Goal: Task Accomplishment & Management: Use online tool/utility

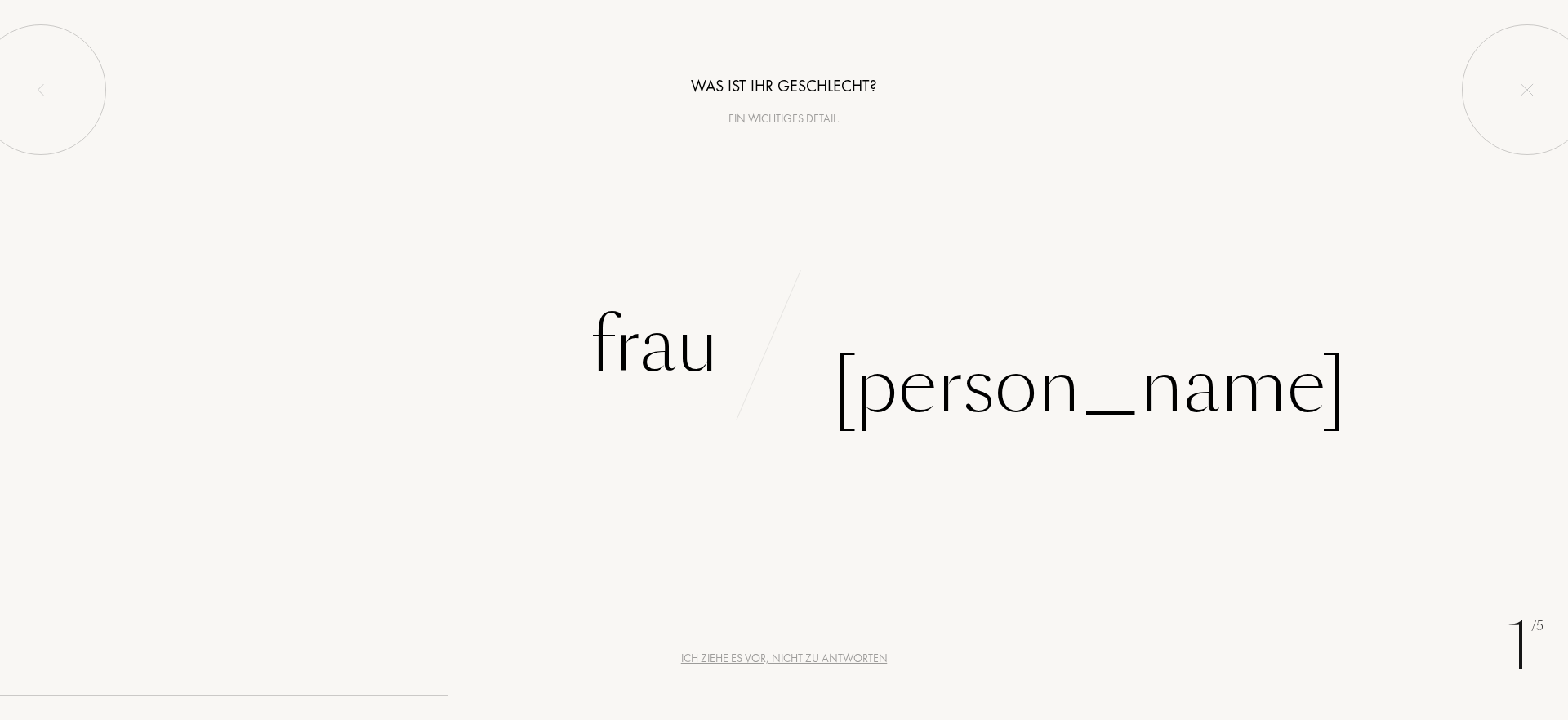
click at [845, 449] on div "B e g i n n e n w i r m i t e i n i g e n F r a g e n , ü b e r I h r e n G e s…" at bounding box center [784, 360] width 1568 height 720
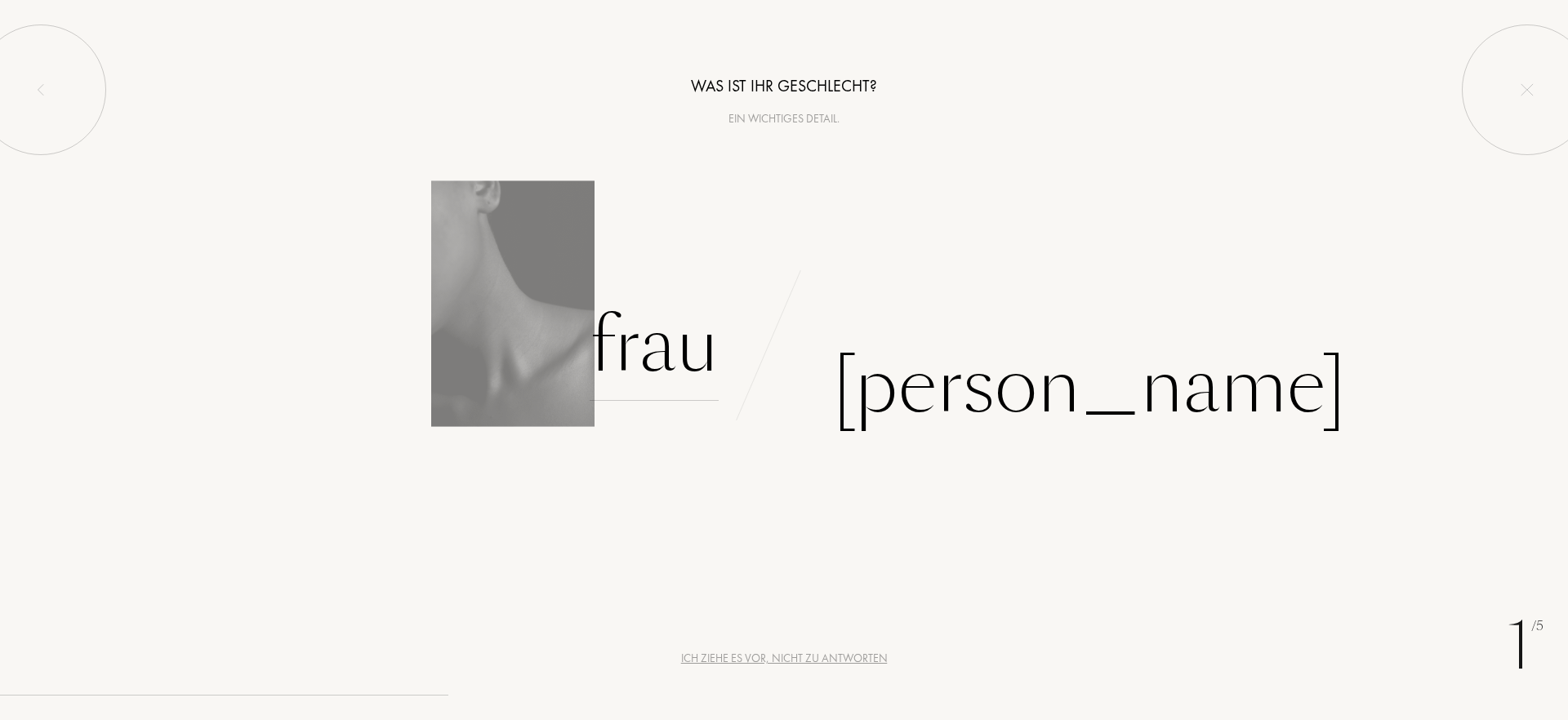
click at [671, 341] on div "Frau" at bounding box center [654, 345] width 129 height 110
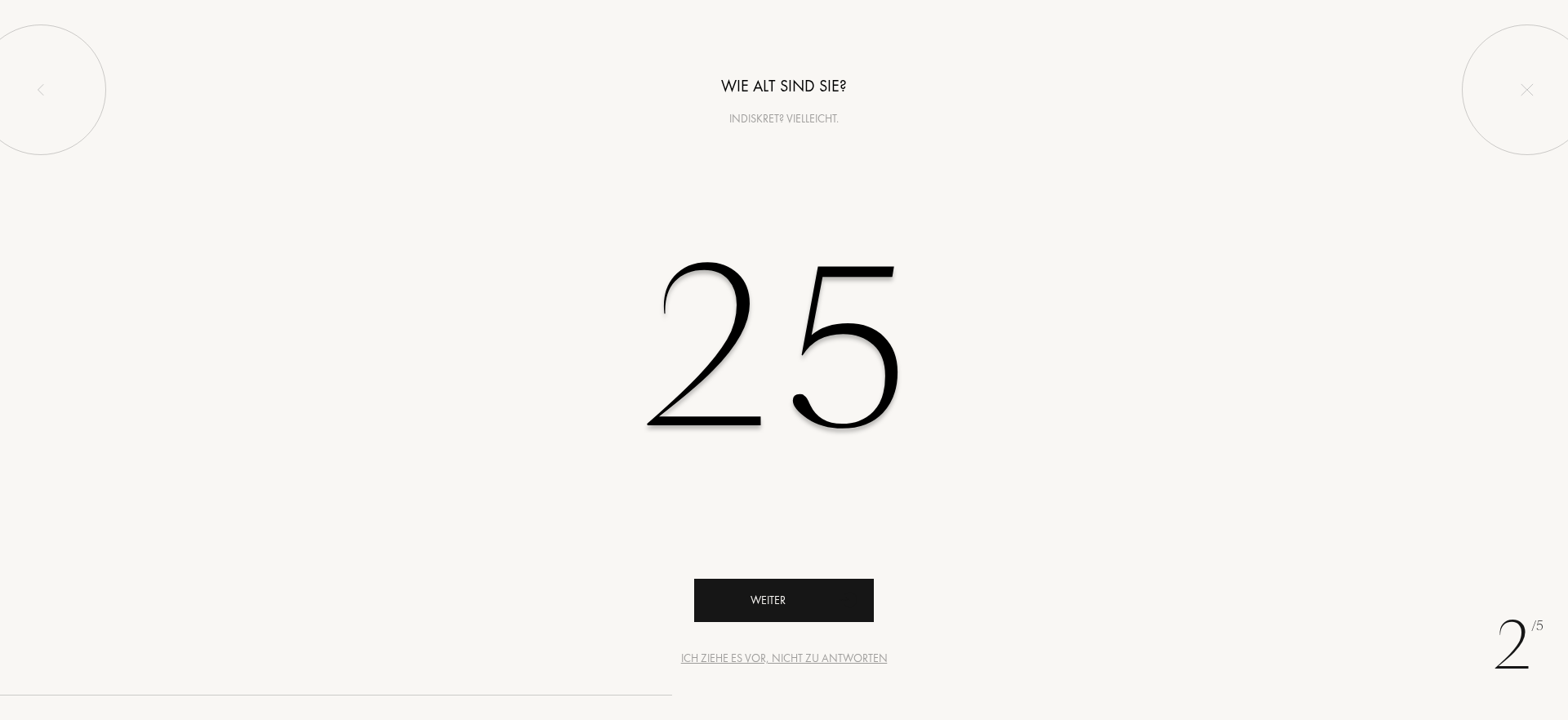
type input "25"
click at [794, 585] on div "Weiter" at bounding box center [784, 600] width 180 height 43
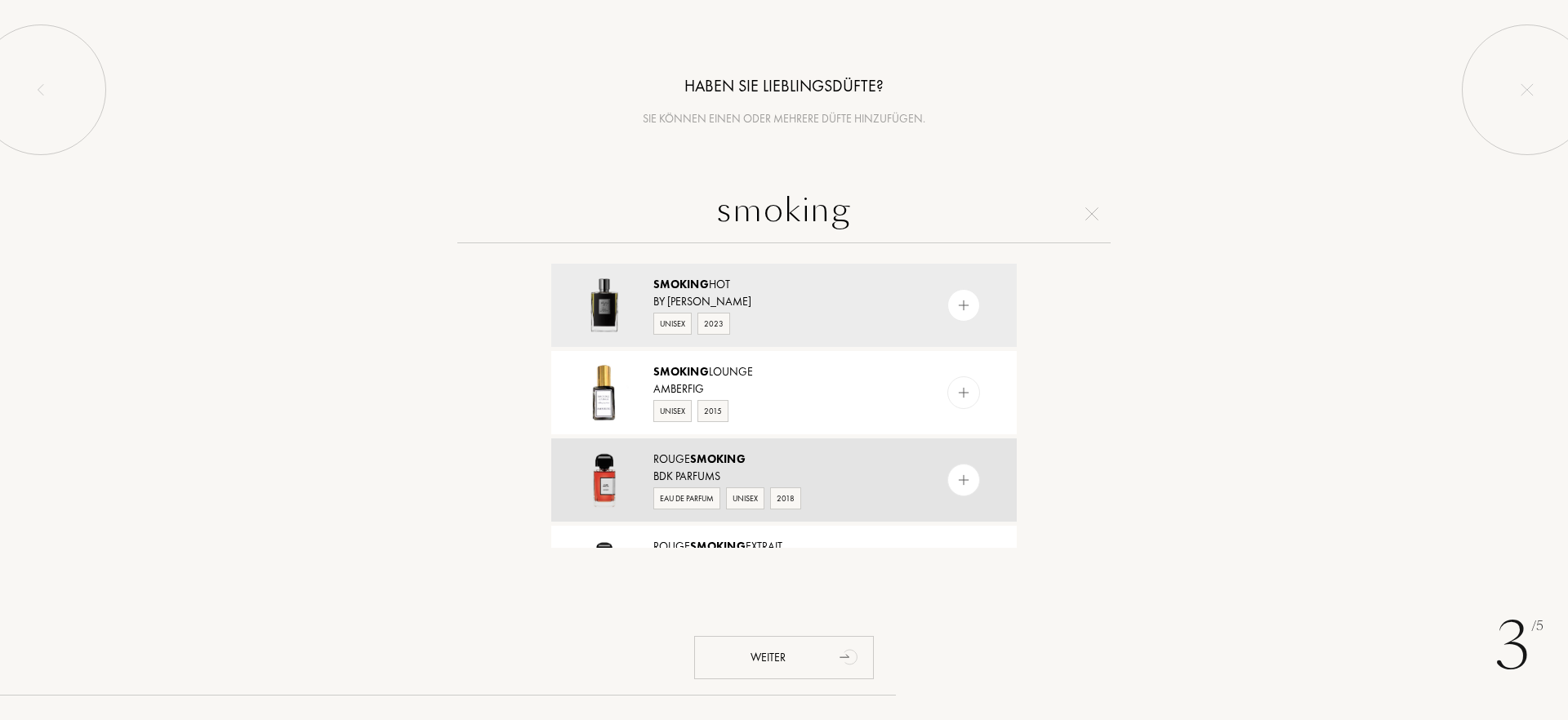
type input "smoking"
click at [966, 484] on img at bounding box center [964, 481] width 16 height 16
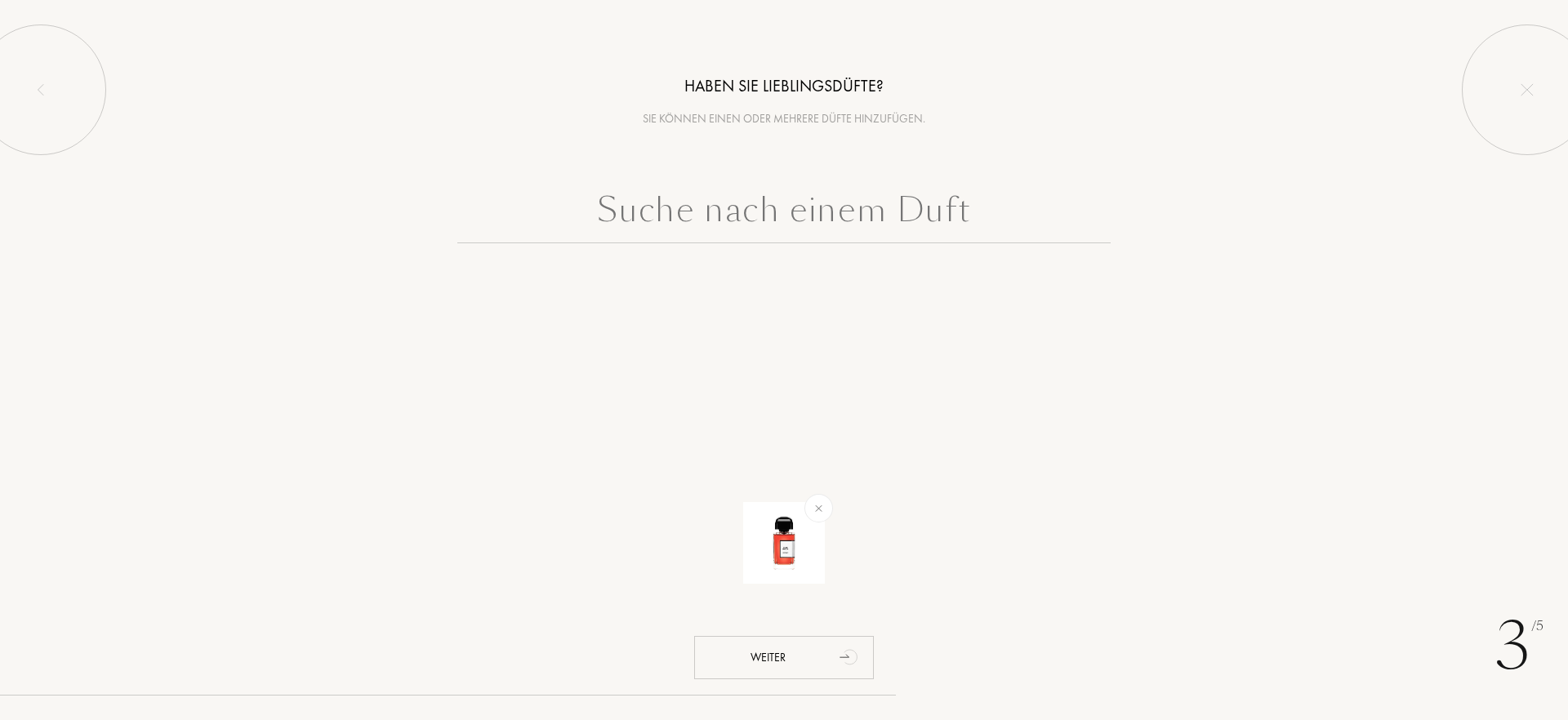
click at [694, 223] on input "text" at bounding box center [784, 214] width 653 height 59
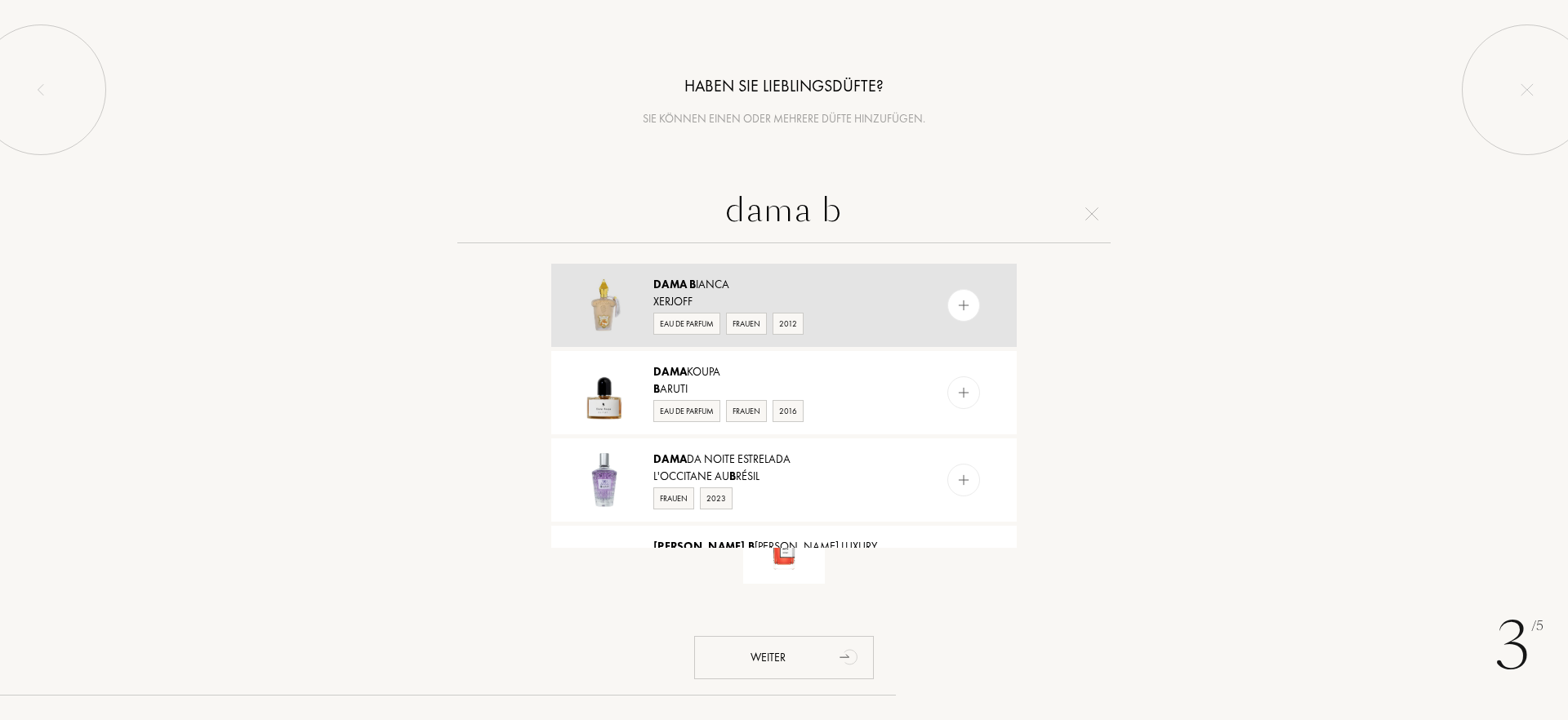
type input "dama b"
click at [968, 299] on img at bounding box center [964, 306] width 16 height 16
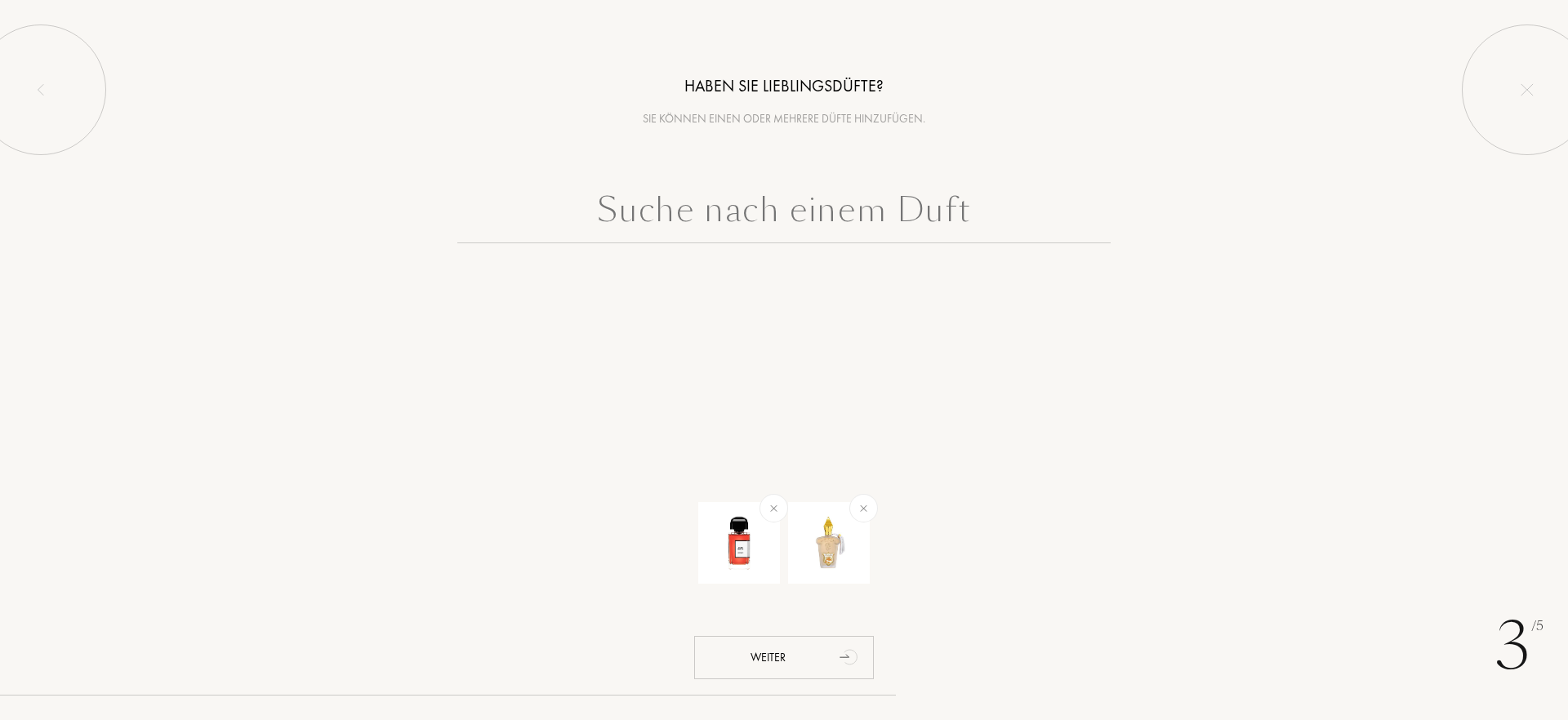
click at [875, 228] on input "text" at bounding box center [784, 214] width 653 height 59
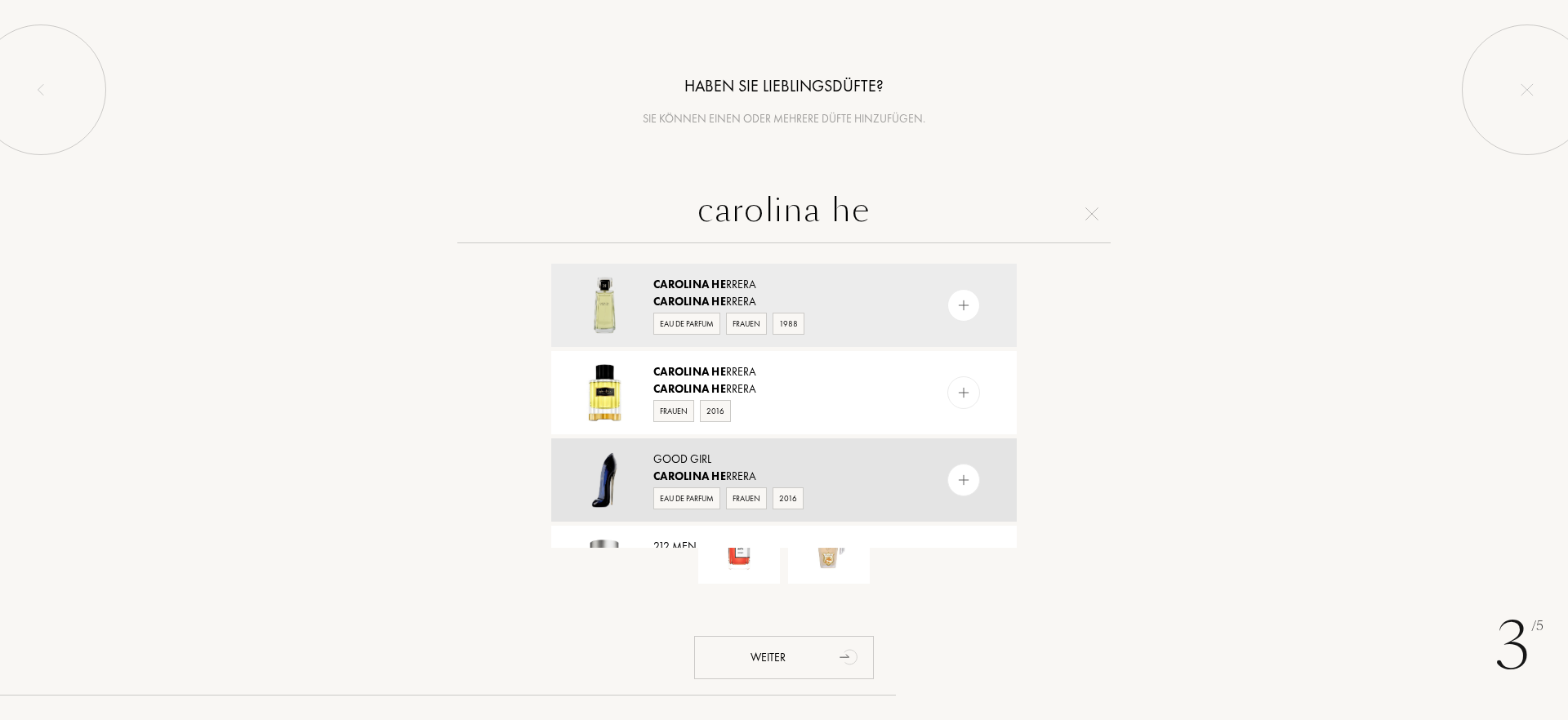
type input "carolina he"
click at [965, 481] on img at bounding box center [964, 481] width 16 height 16
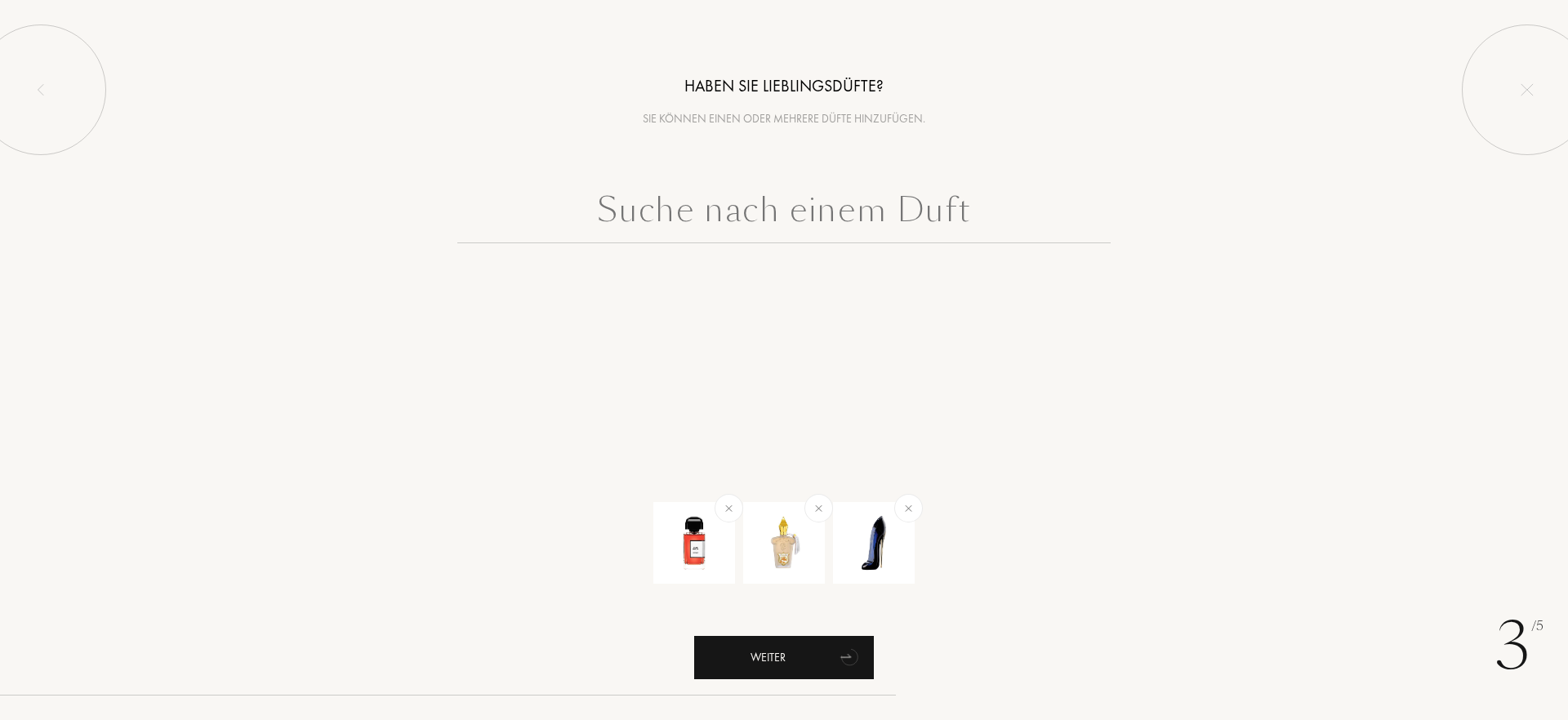
click at [828, 650] on div "Weiter" at bounding box center [784, 657] width 180 height 43
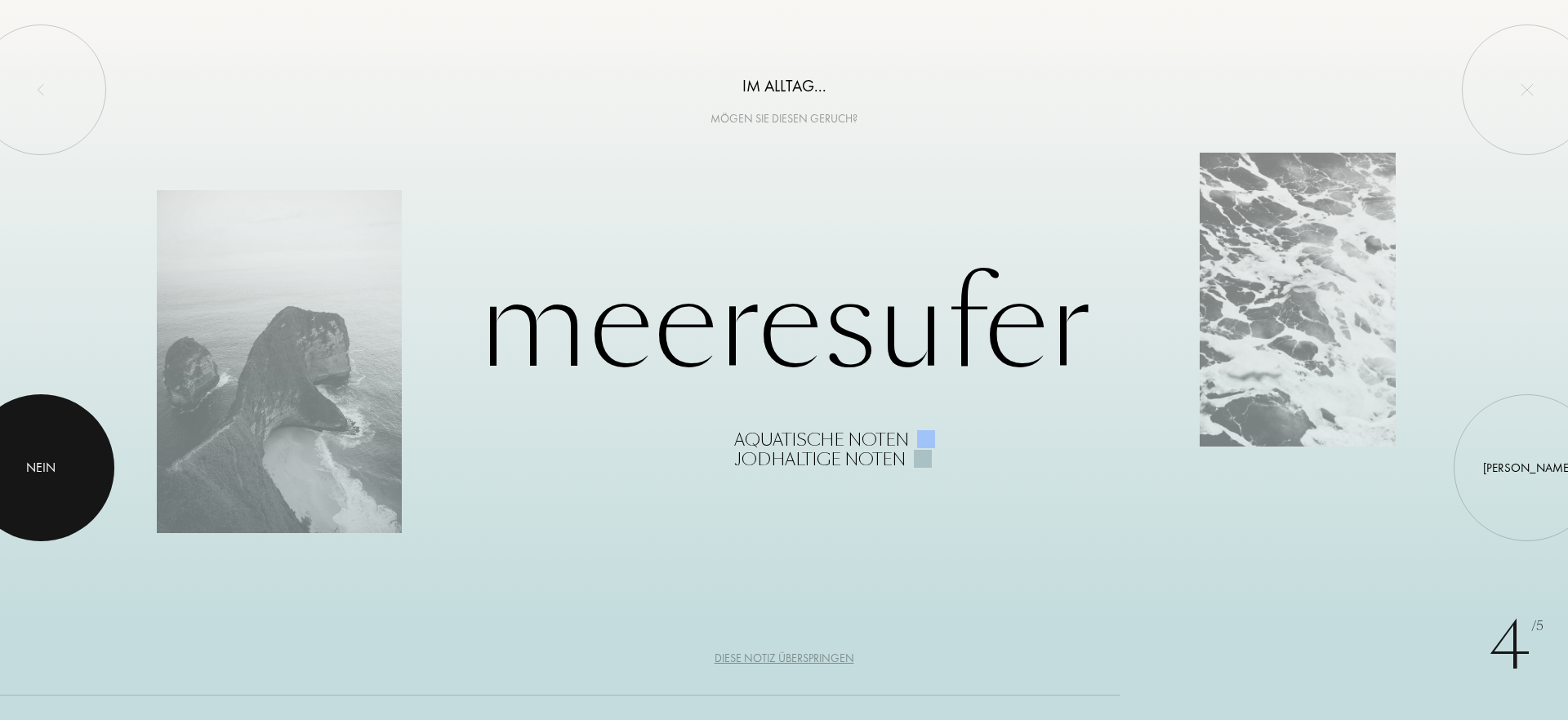
click at [0, 487] on div "Nein" at bounding box center [41, 468] width 147 height 147
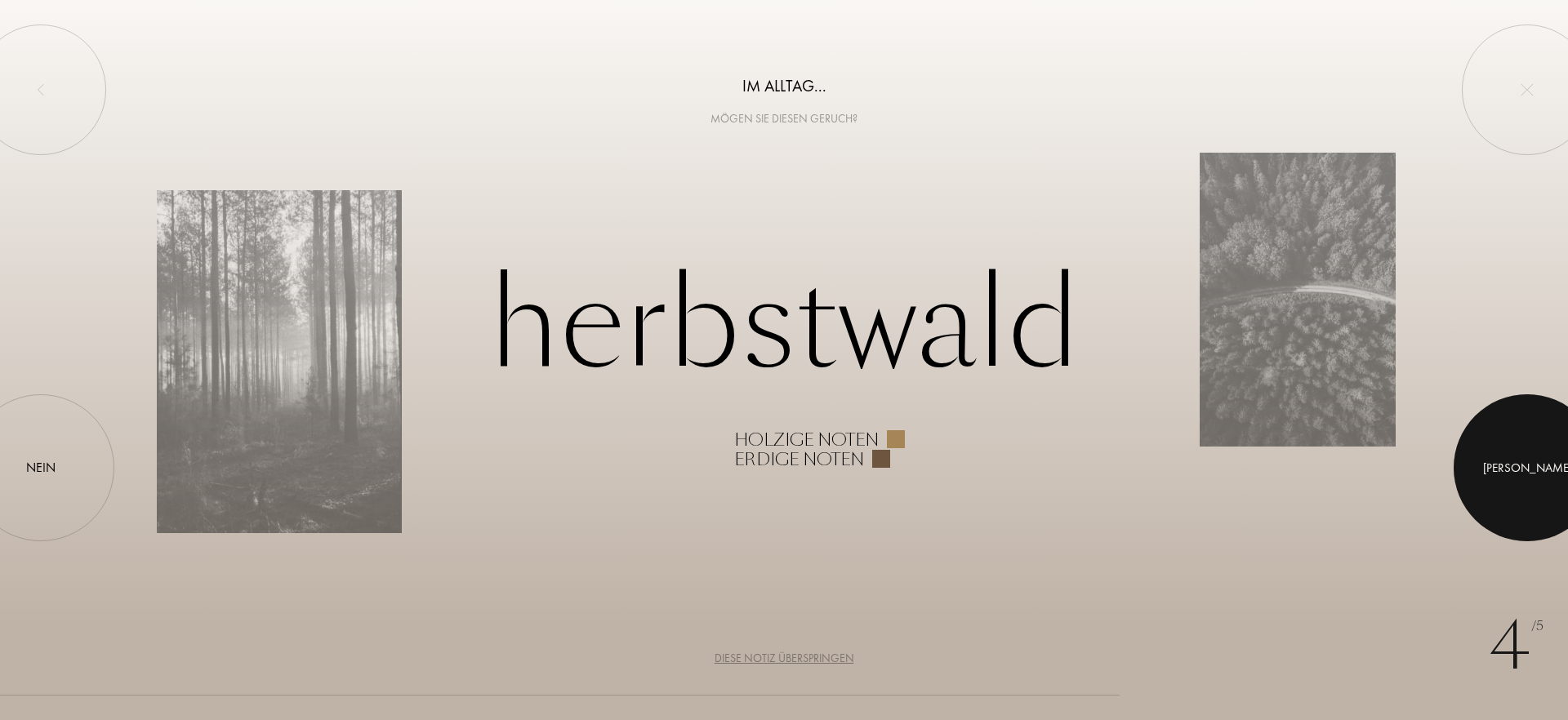
click at [1503, 457] on div at bounding box center [1527, 468] width 147 height 147
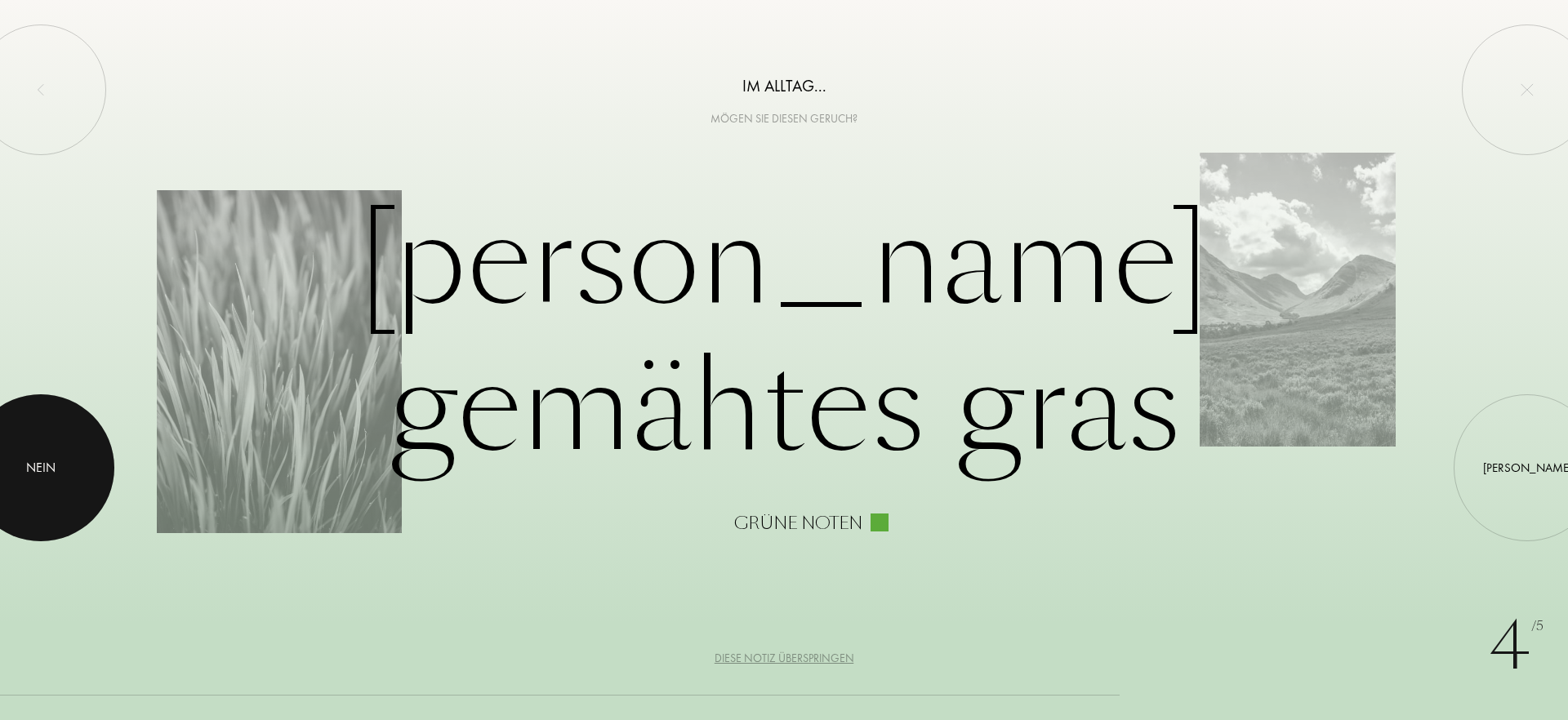
click at [58, 458] on div at bounding box center [41, 468] width 147 height 147
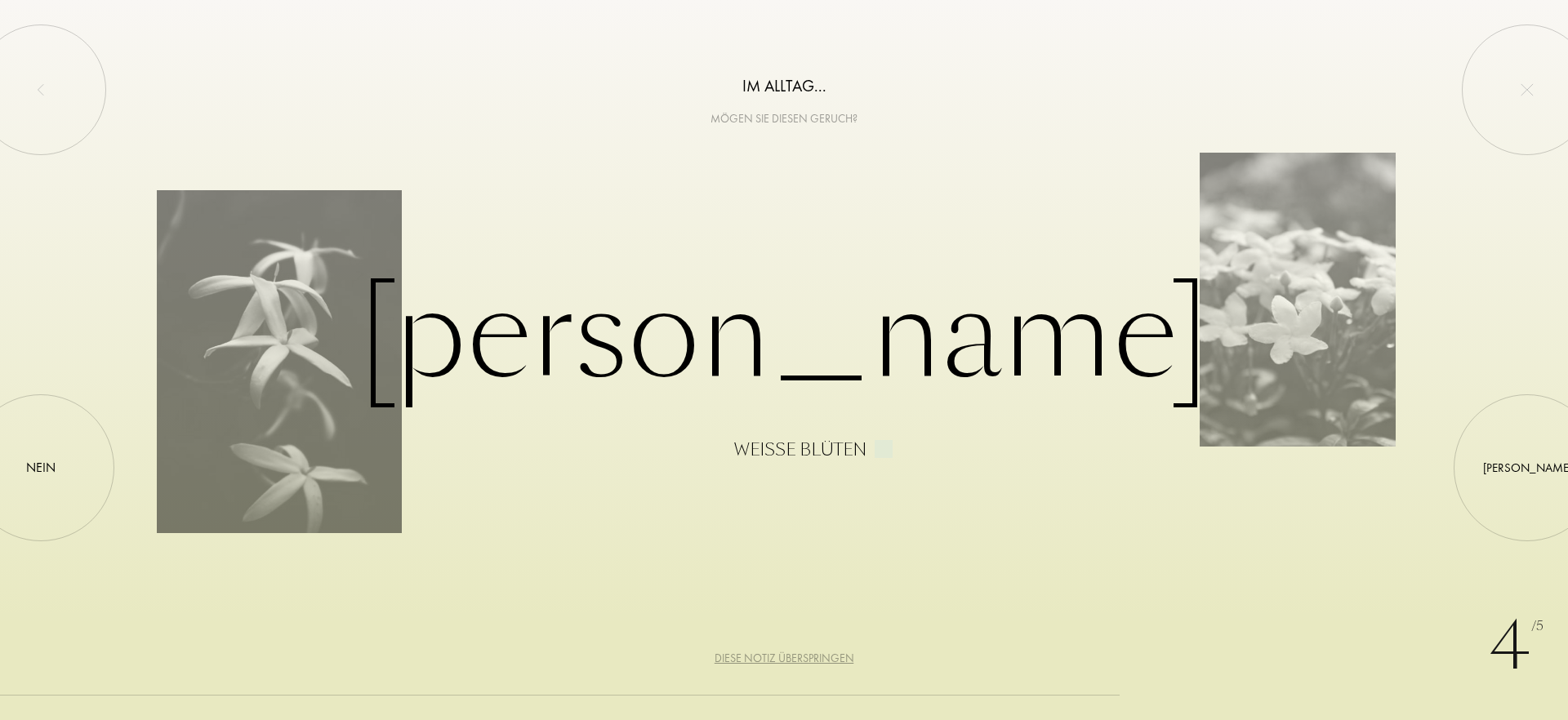
click at [833, 658] on div "Diese Notiz überspringen" at bounding box center [784, 657] width 139 height 17
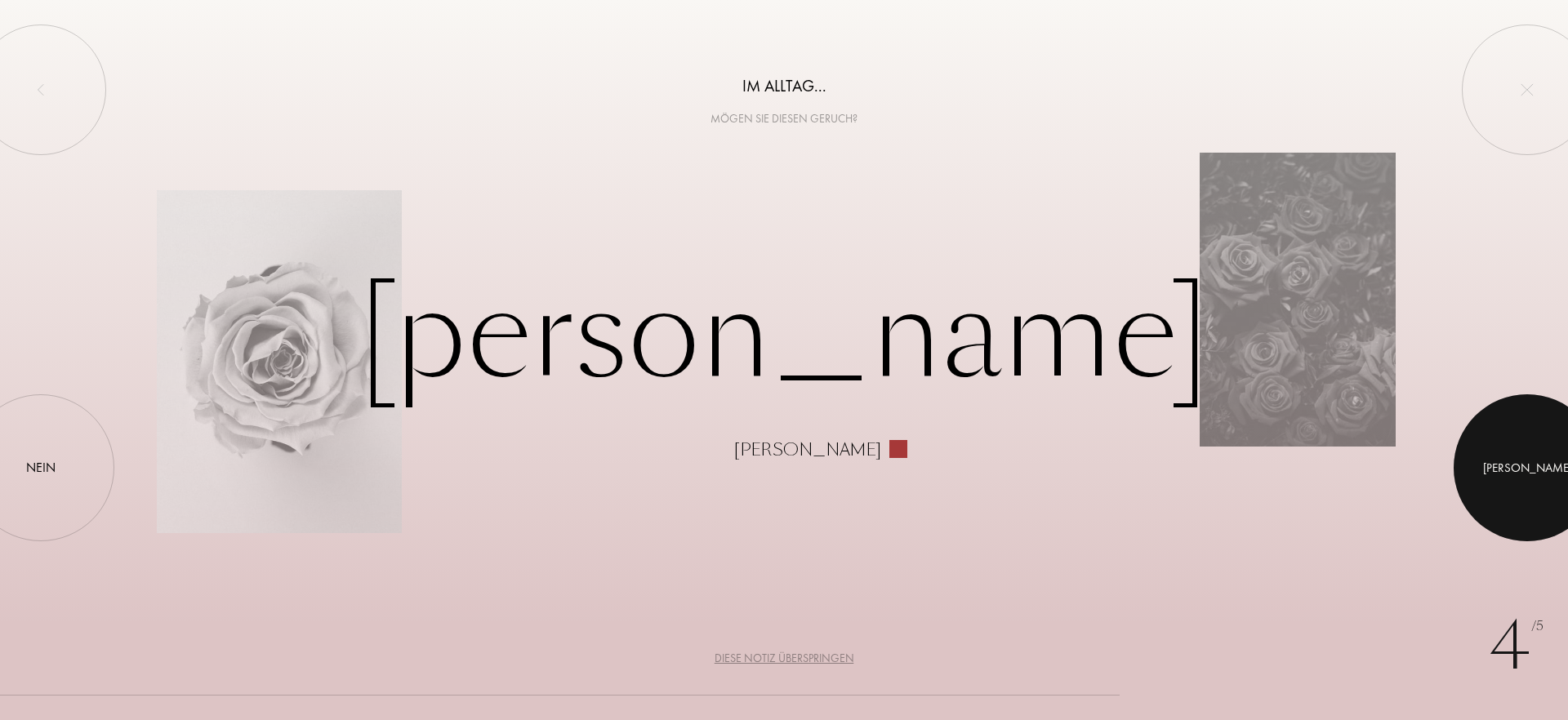
click at [1540, 461] on div at bounding box center [1527, 468] width 147 height 147
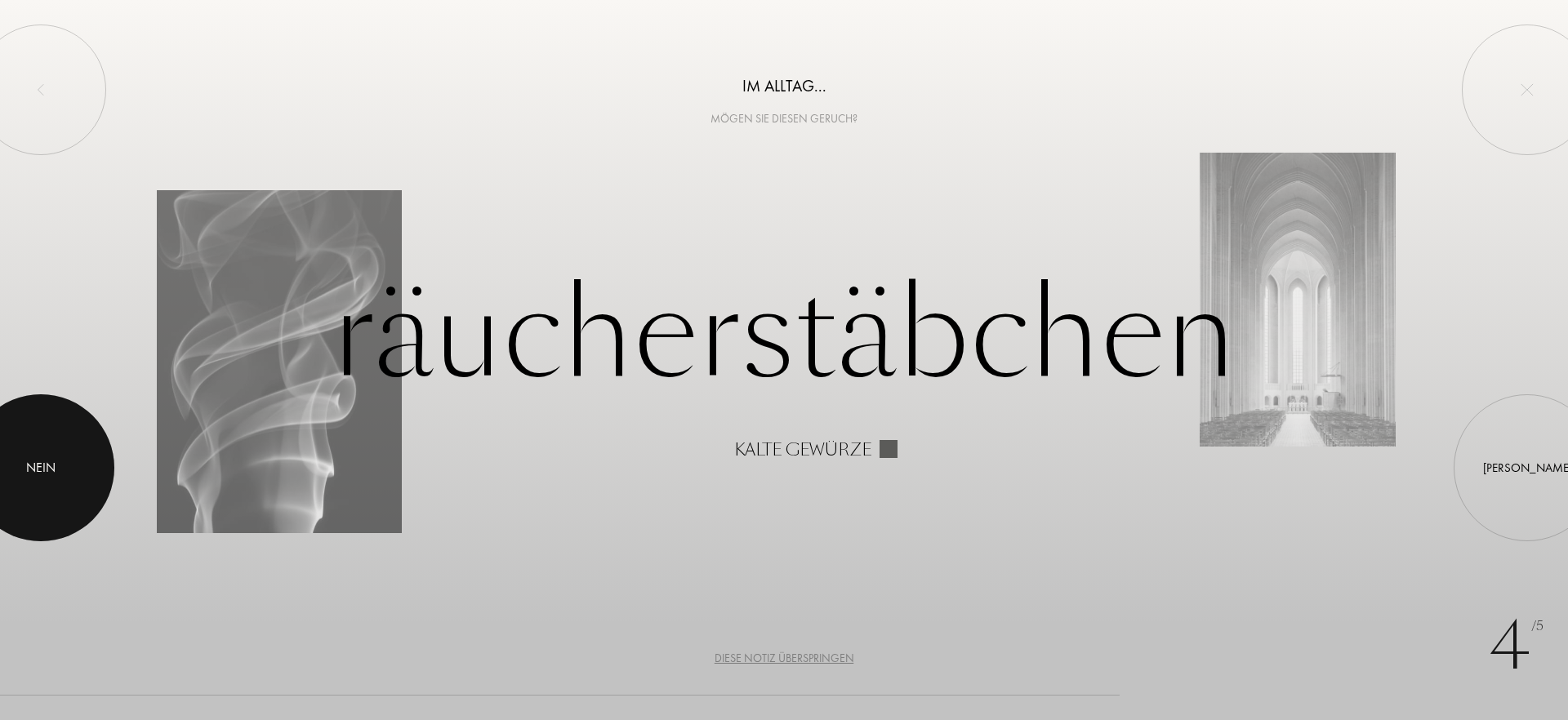
click at [58, 471] on div at bounding box center [41, 468] width 147 height 147
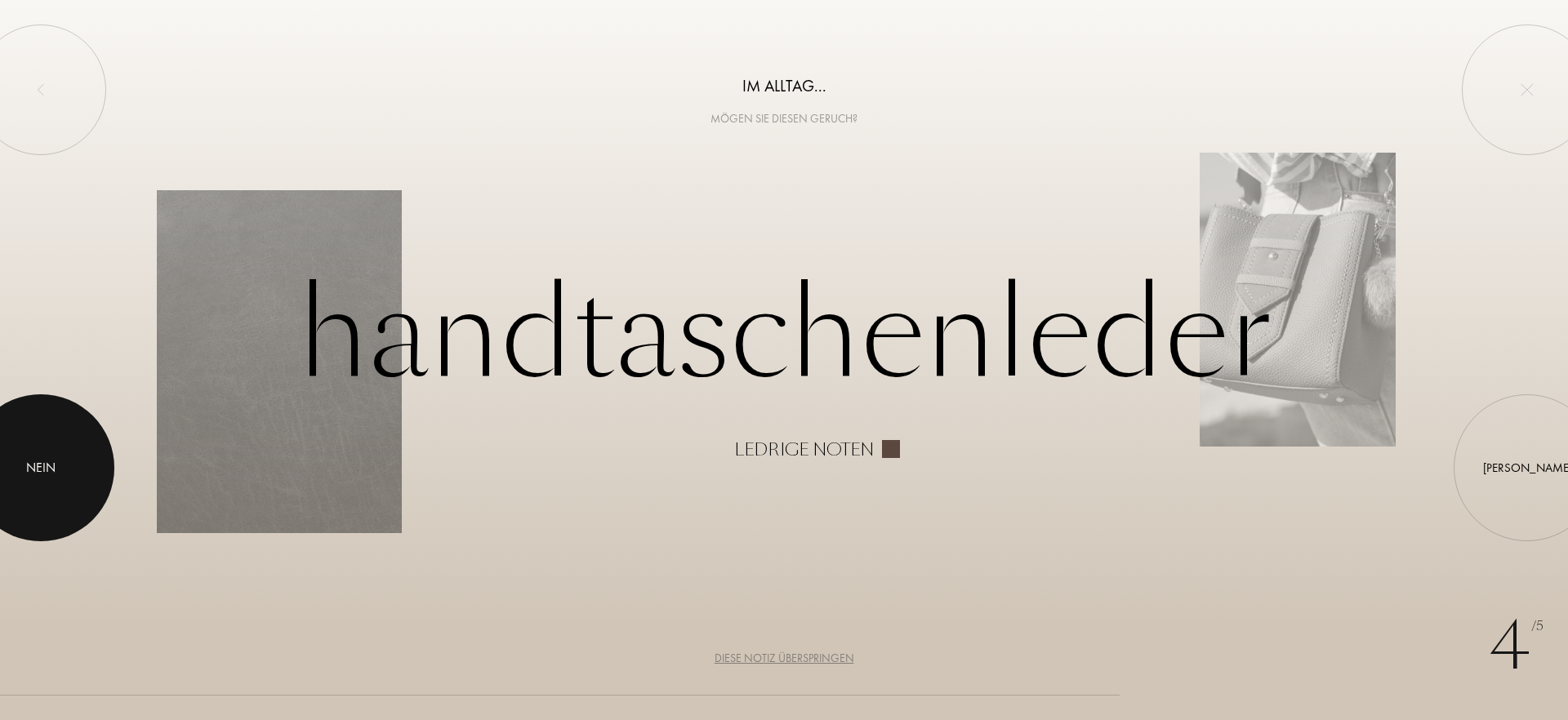
click at [21, 485] on div at bounding box center [41, 468] width 147 height 147
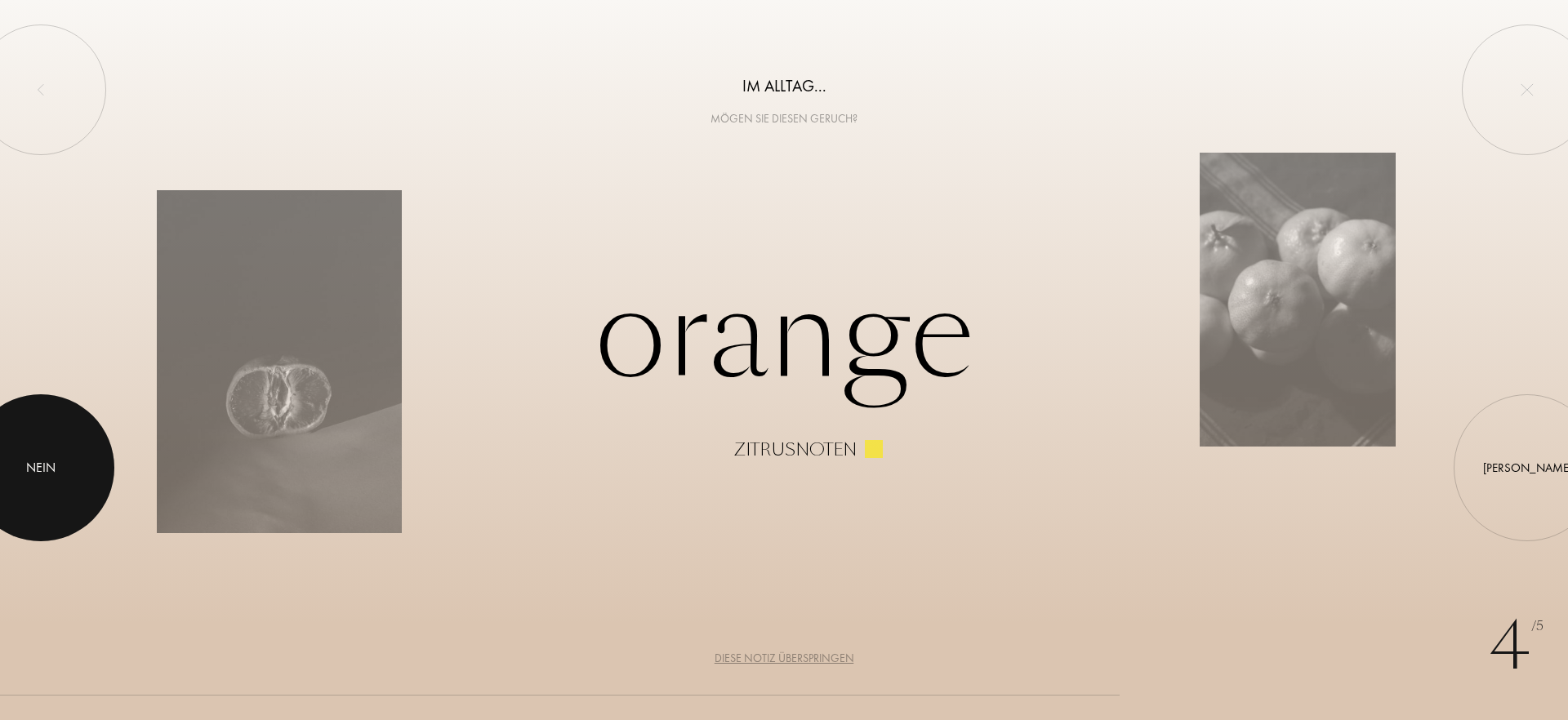
click at [66, 513] on div "Nein" at bounding box center [41, 468] width 147 height 147
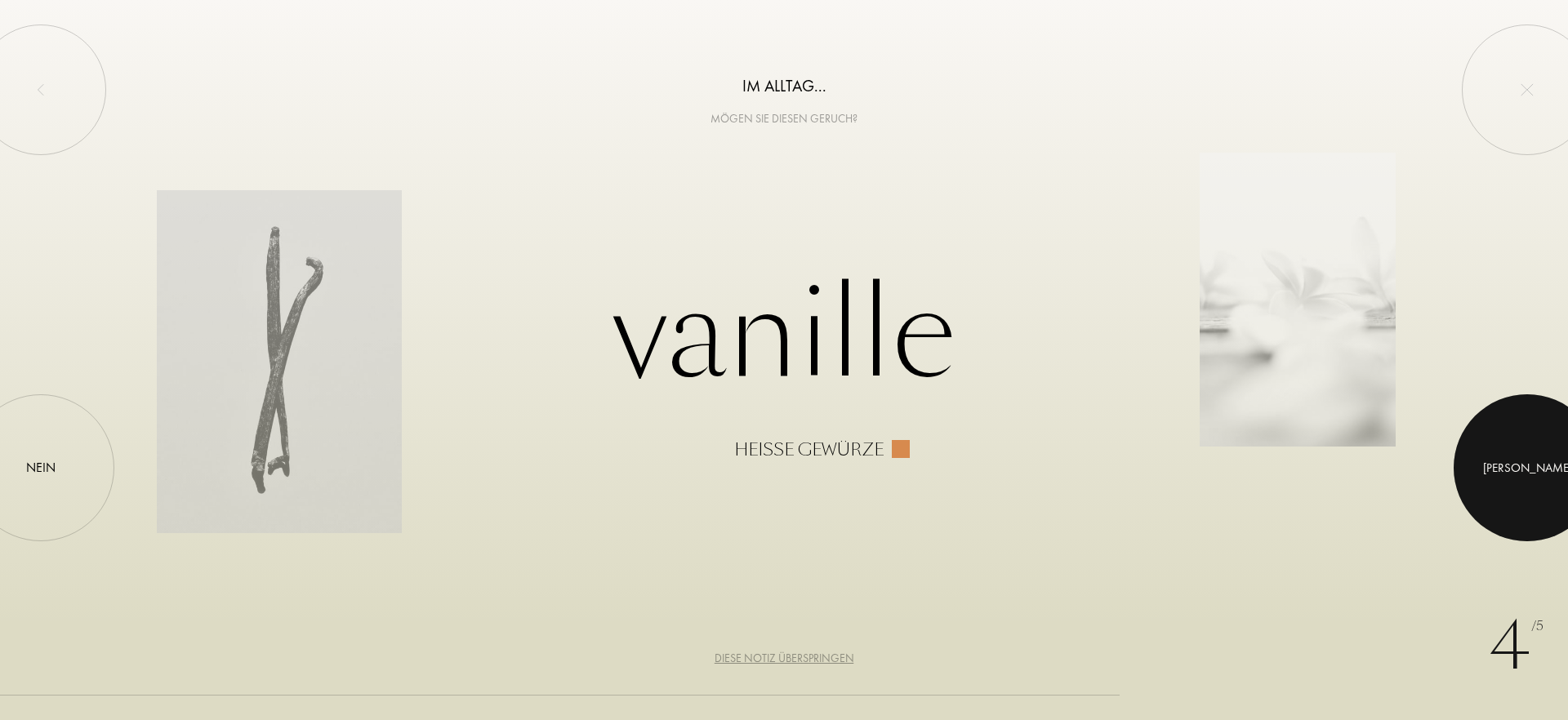
click at [1560, 425] on div "Ja" at bounding box center [1527, 468] width 147 height 147
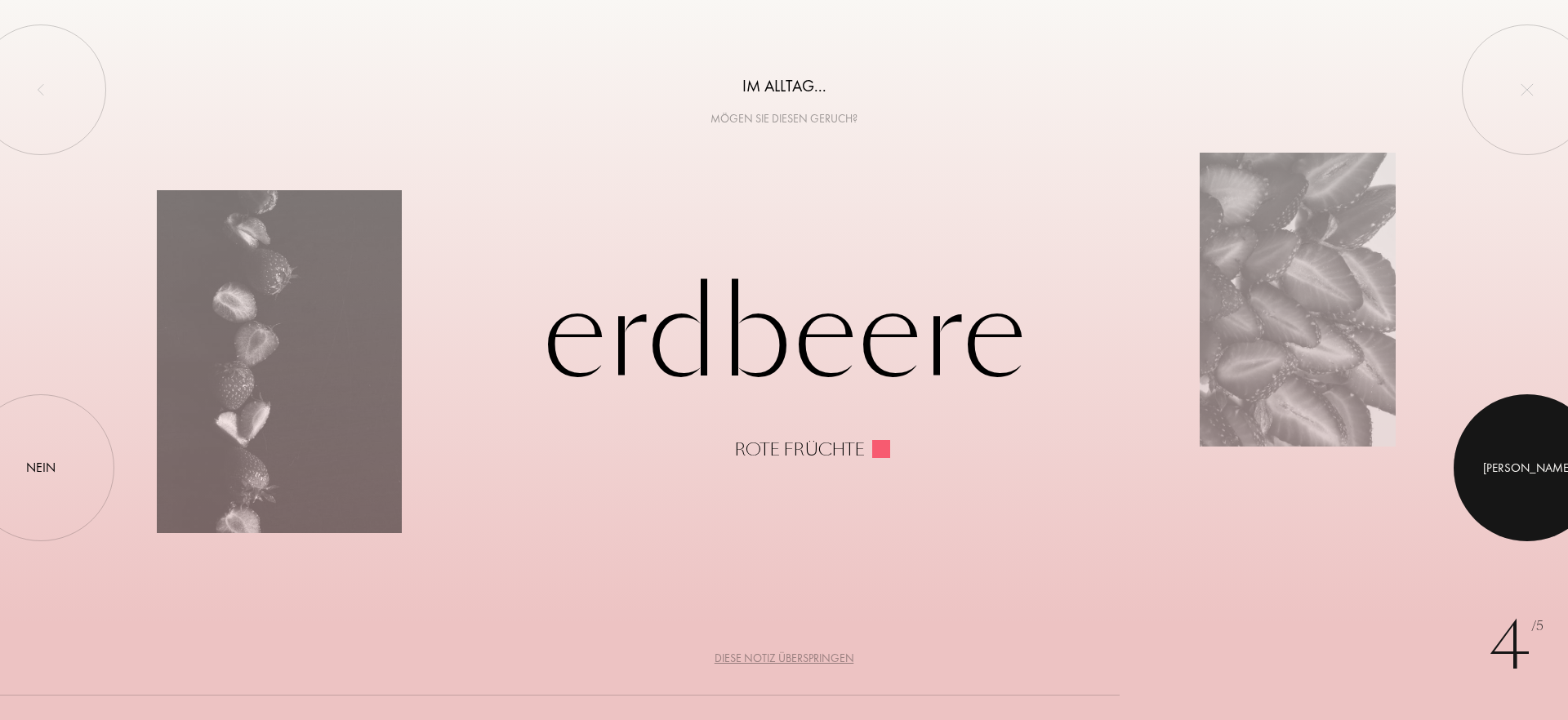
click at [1561, 454] on div at bounding box center [1527, 468] width 147 height 147
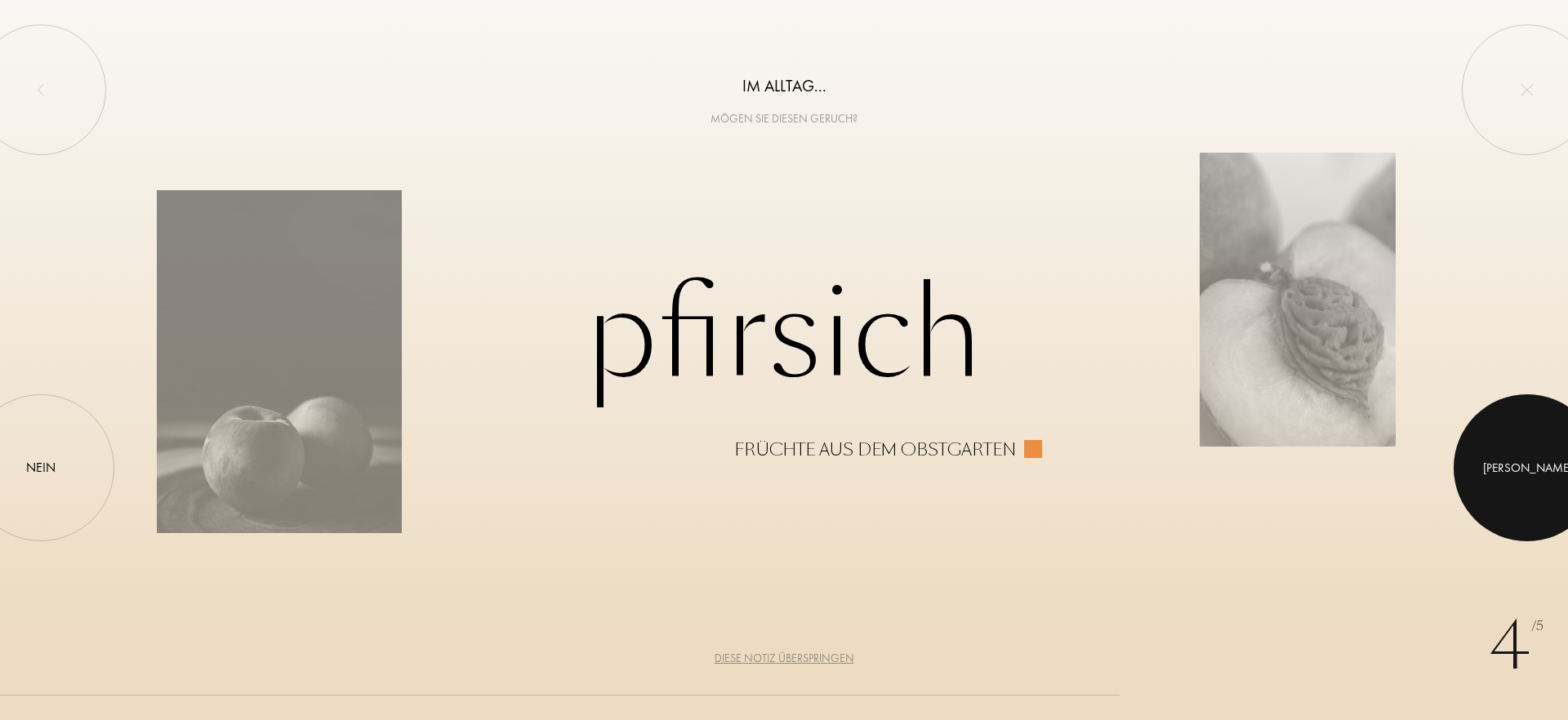
click at [1521, 511] on div "Ja" at bounding box center [1527, 468] width 147 height 147
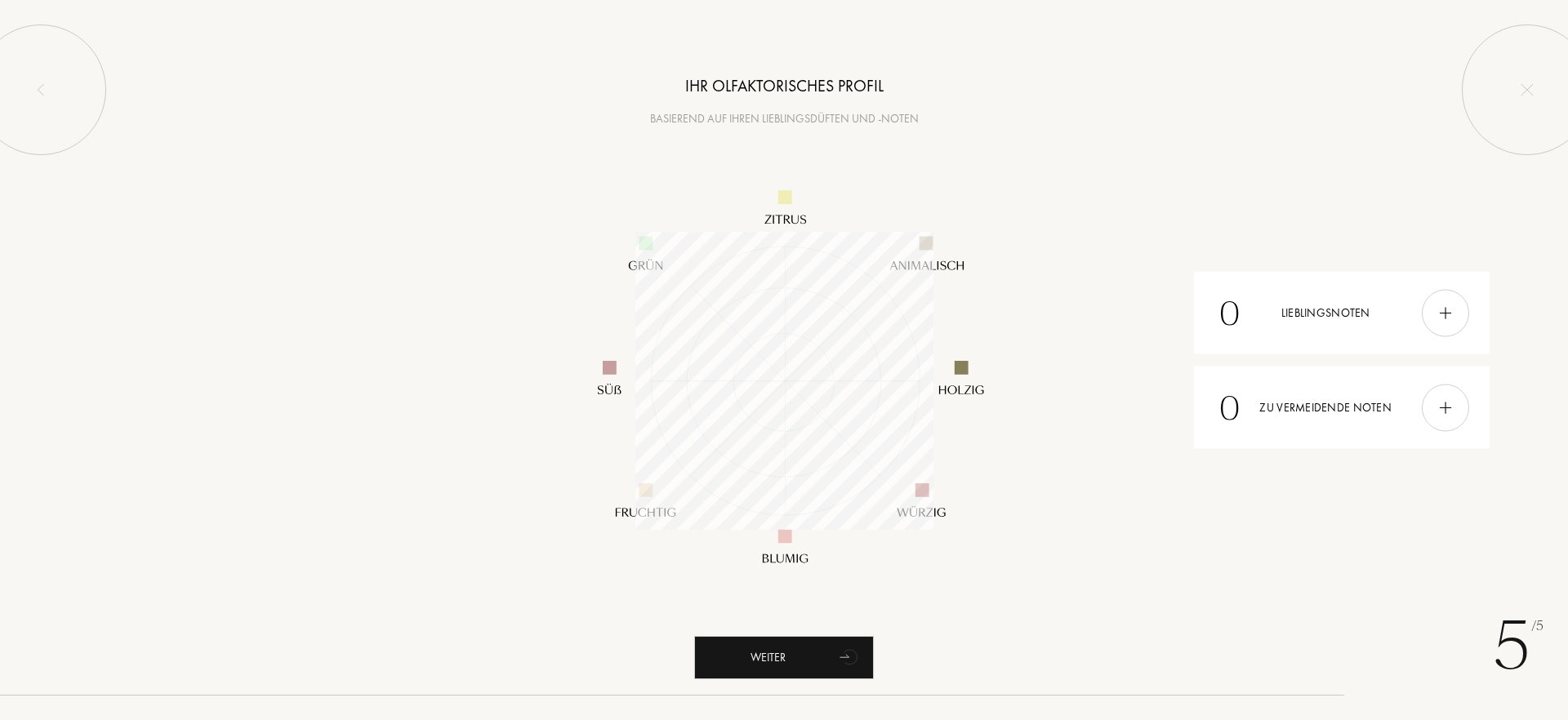
scroll to position [298, 298]
click at [1442, 316] on img at bounding box center [1445, 312] width 18 height 18
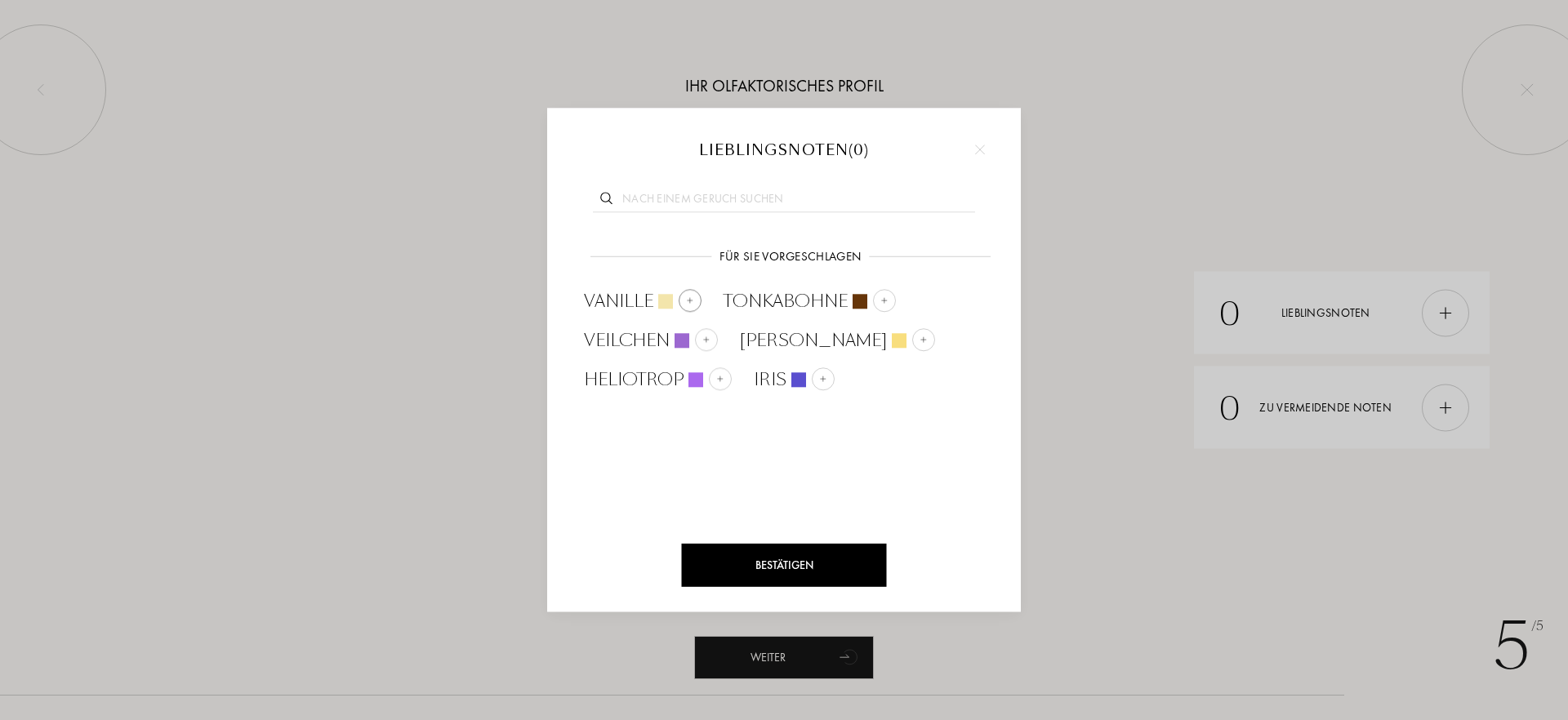
click at [700, 296] on div "Vanille" at bounding box center [642, 301] width 117 height 25
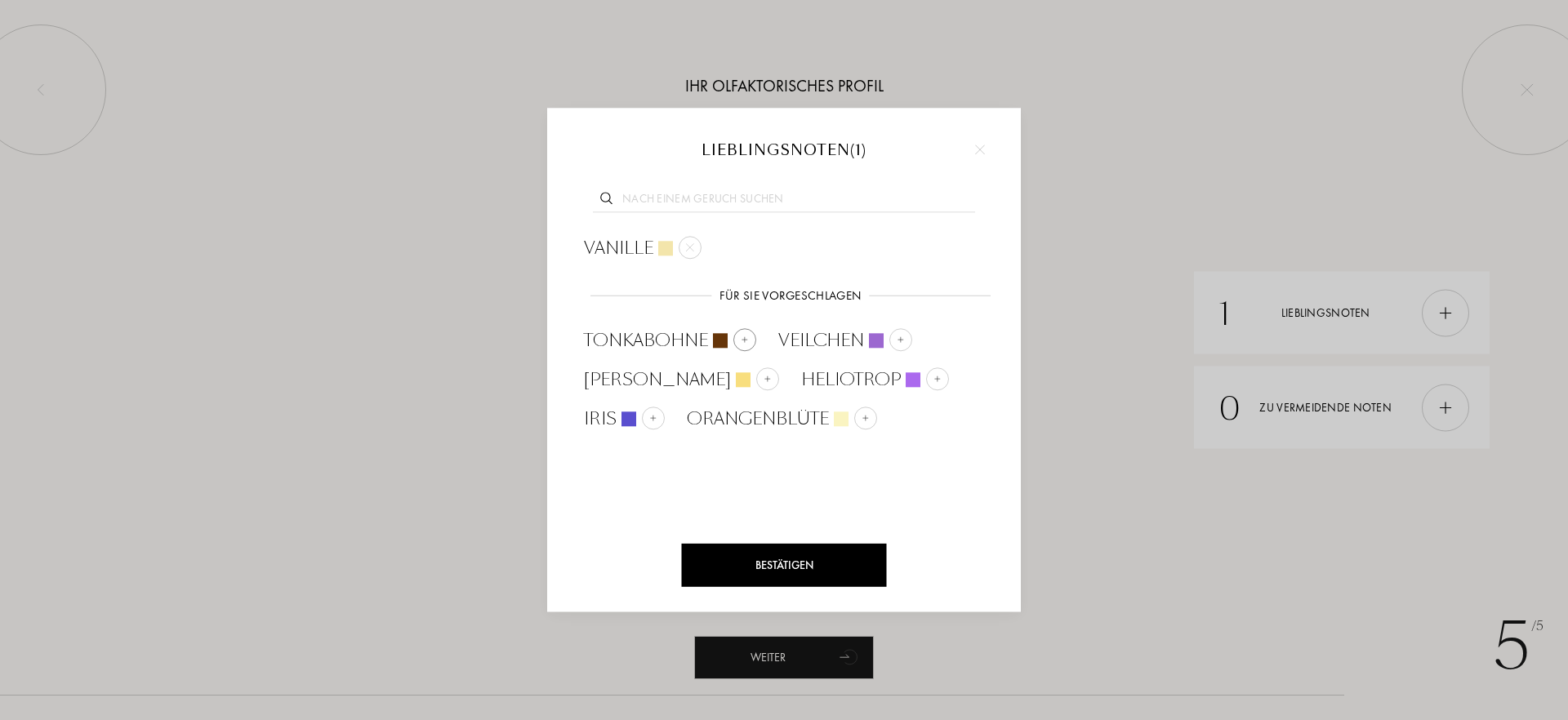
click at [734, 343] on div at bounding box center [745, 340] width 23 height 23
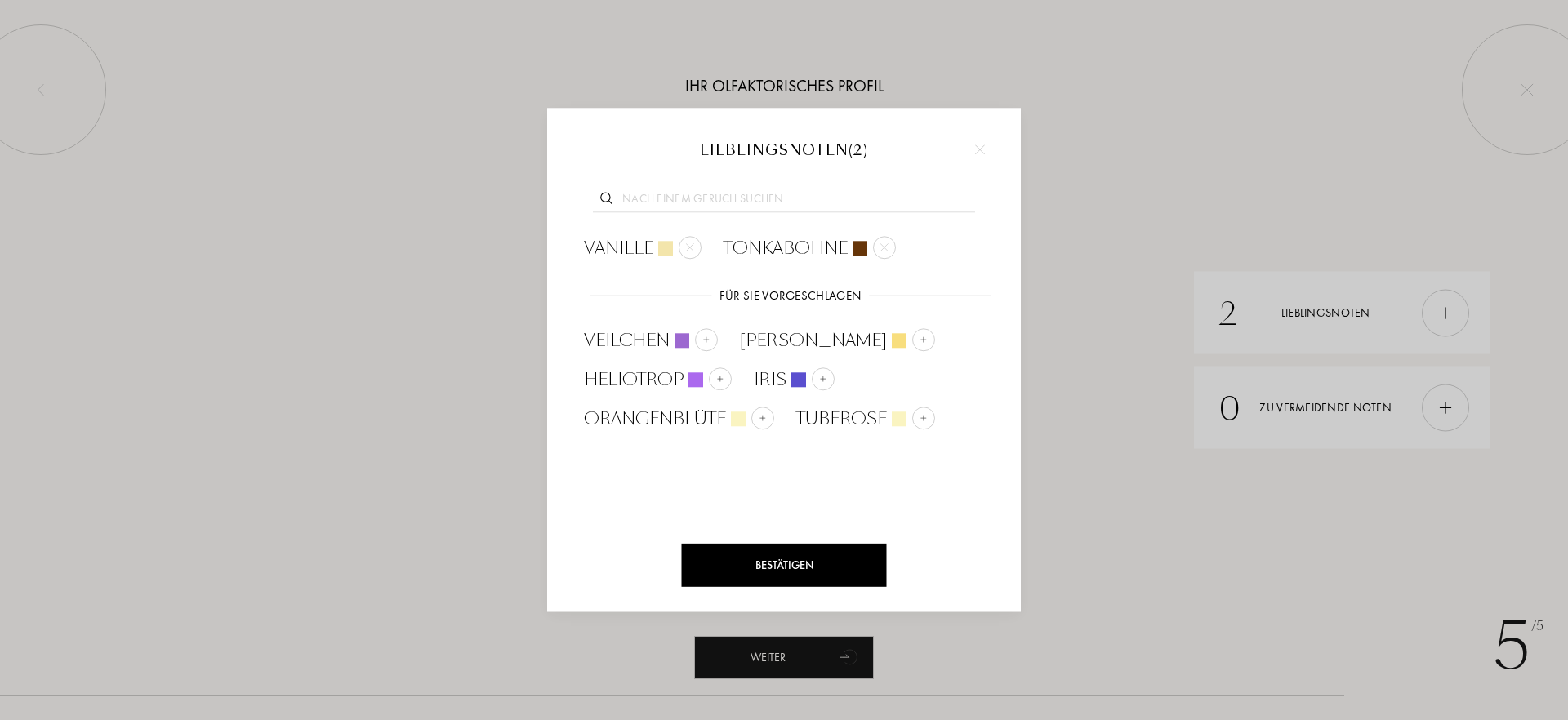
click at [831, 562] on div "Bestätigen" at bounding box center [784, 565] width 205 height 43
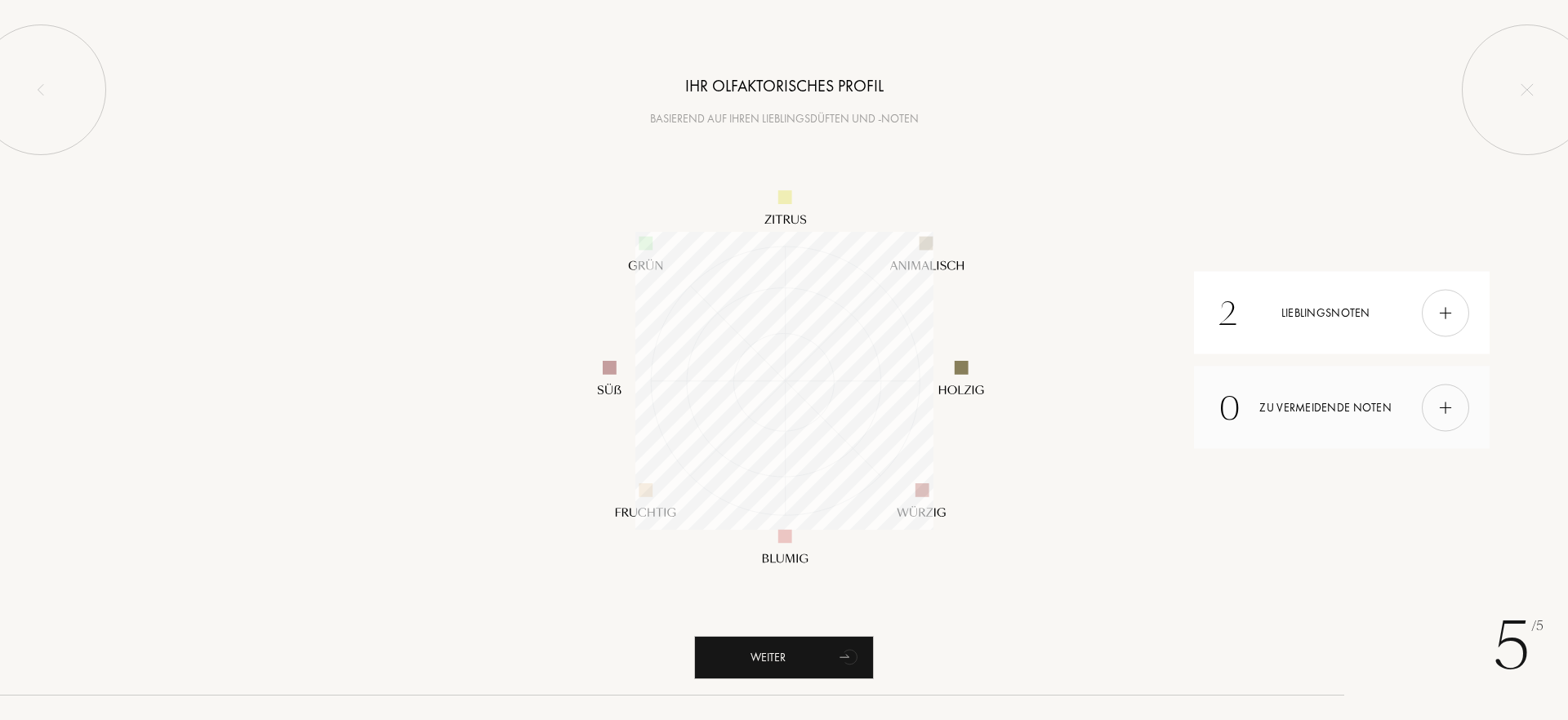
click at [1437, 405] on img at bounding box center [1445, 407] width 18 height 18
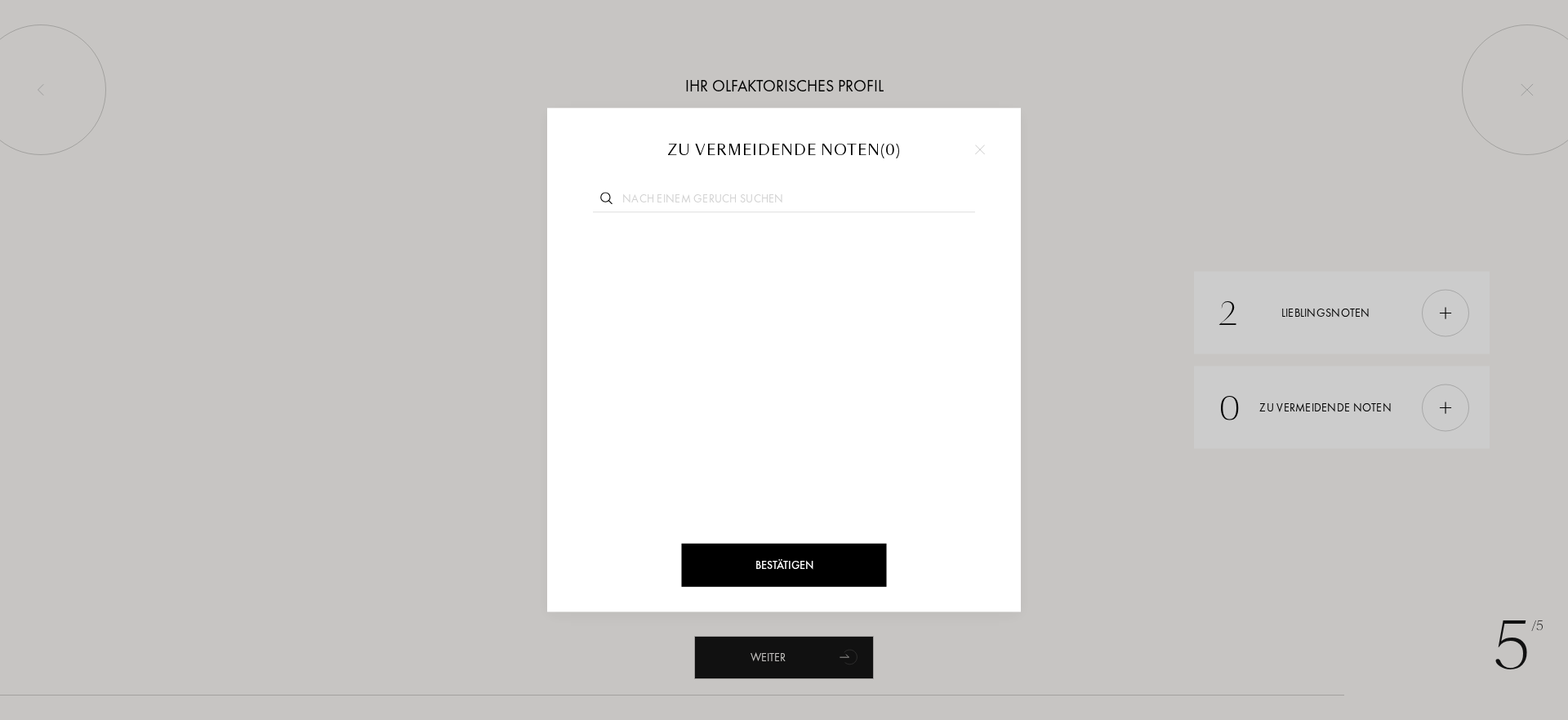
click at [969, 145] on div at bounding box center [980, 149] width 25 height 25
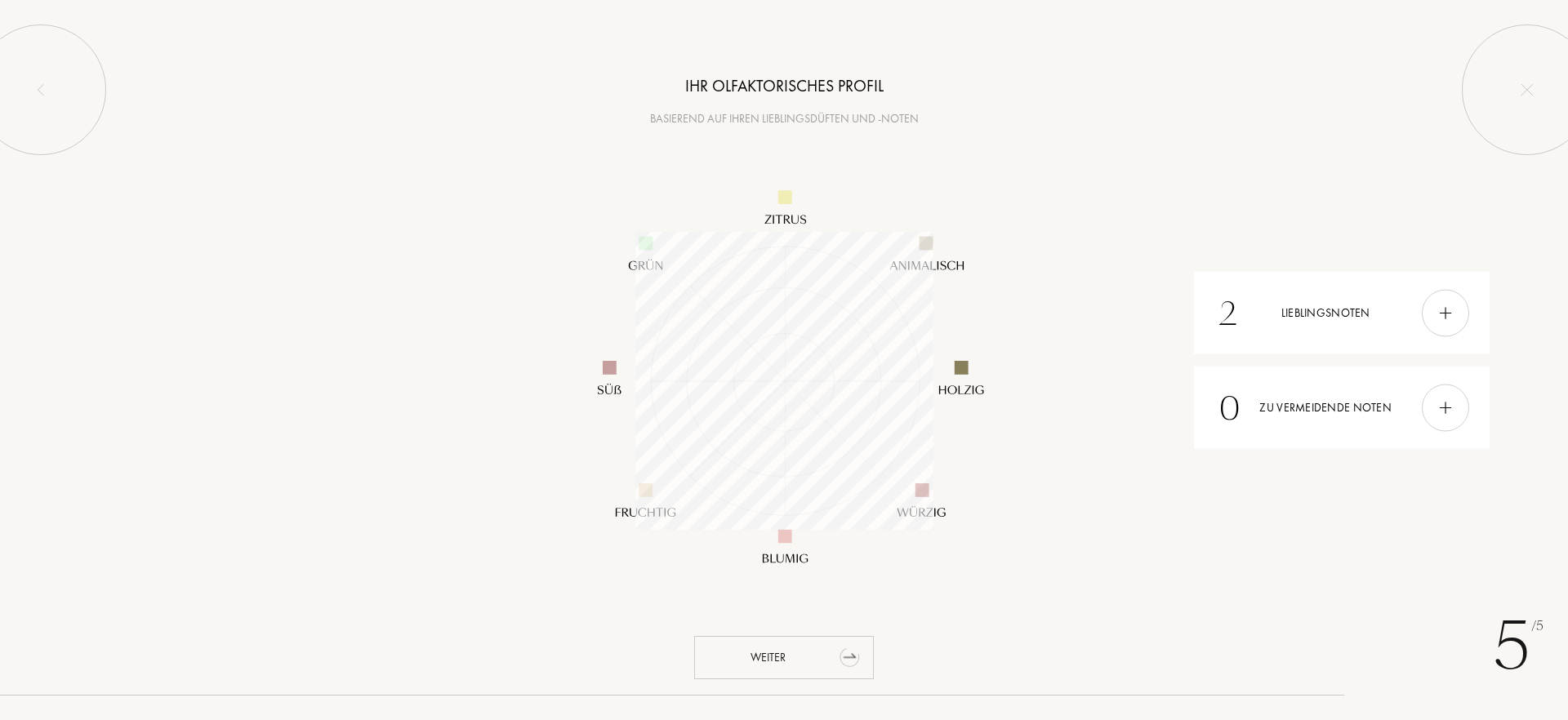
click at [763, 649] on div "Weiter" at bounding box center [784, 657] width 180 height 43
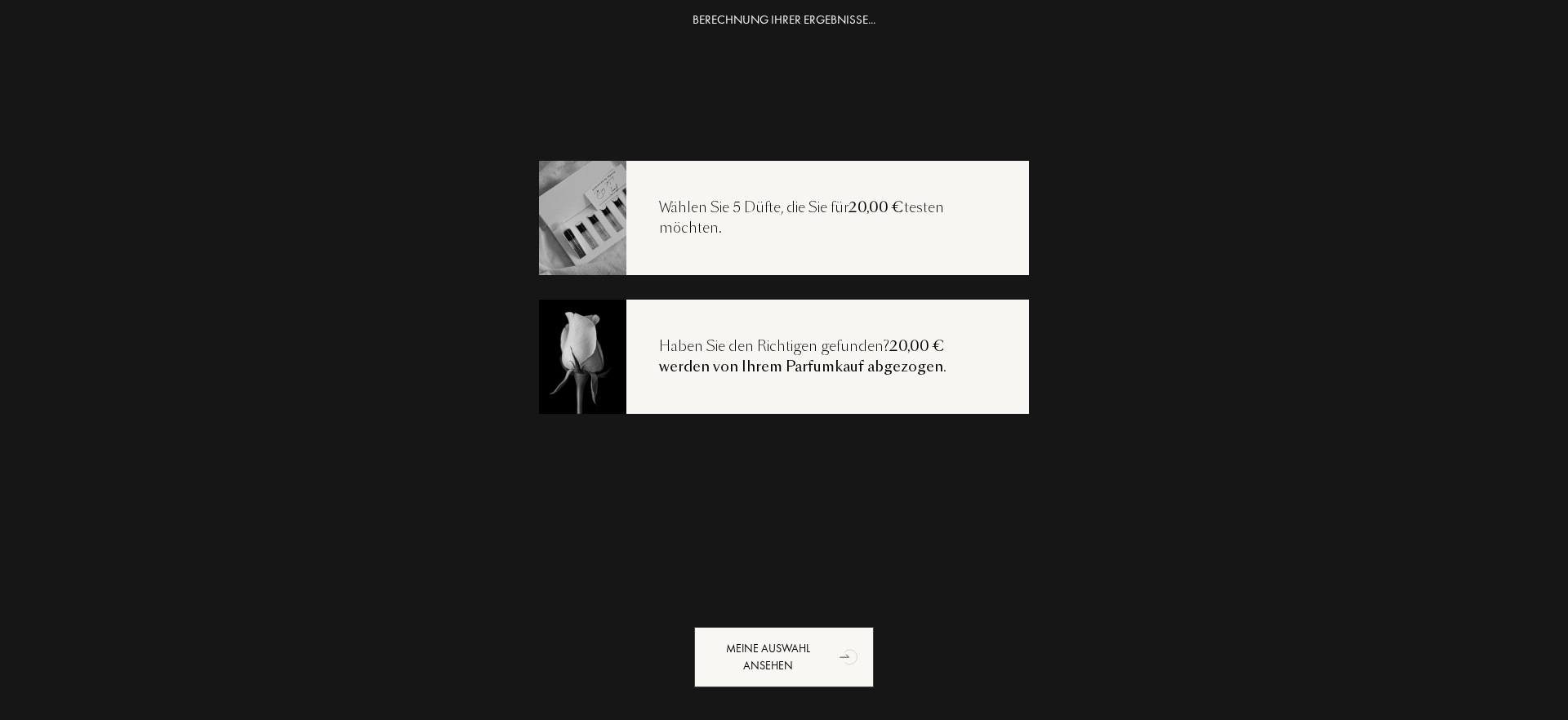
scroll to position [33, 0]
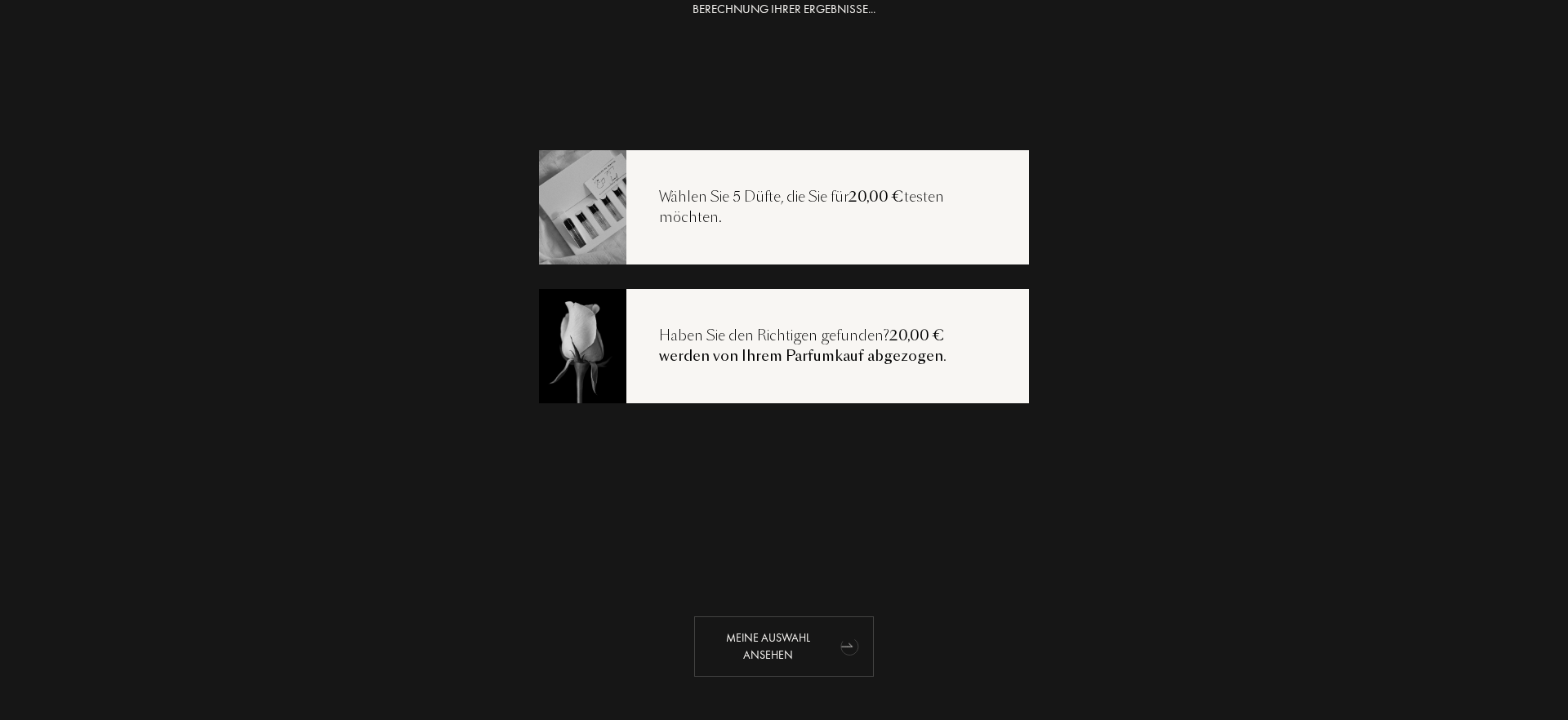
click at [834, 629] on icon "animation" at bounding box center [850, 645] width 33 height 33
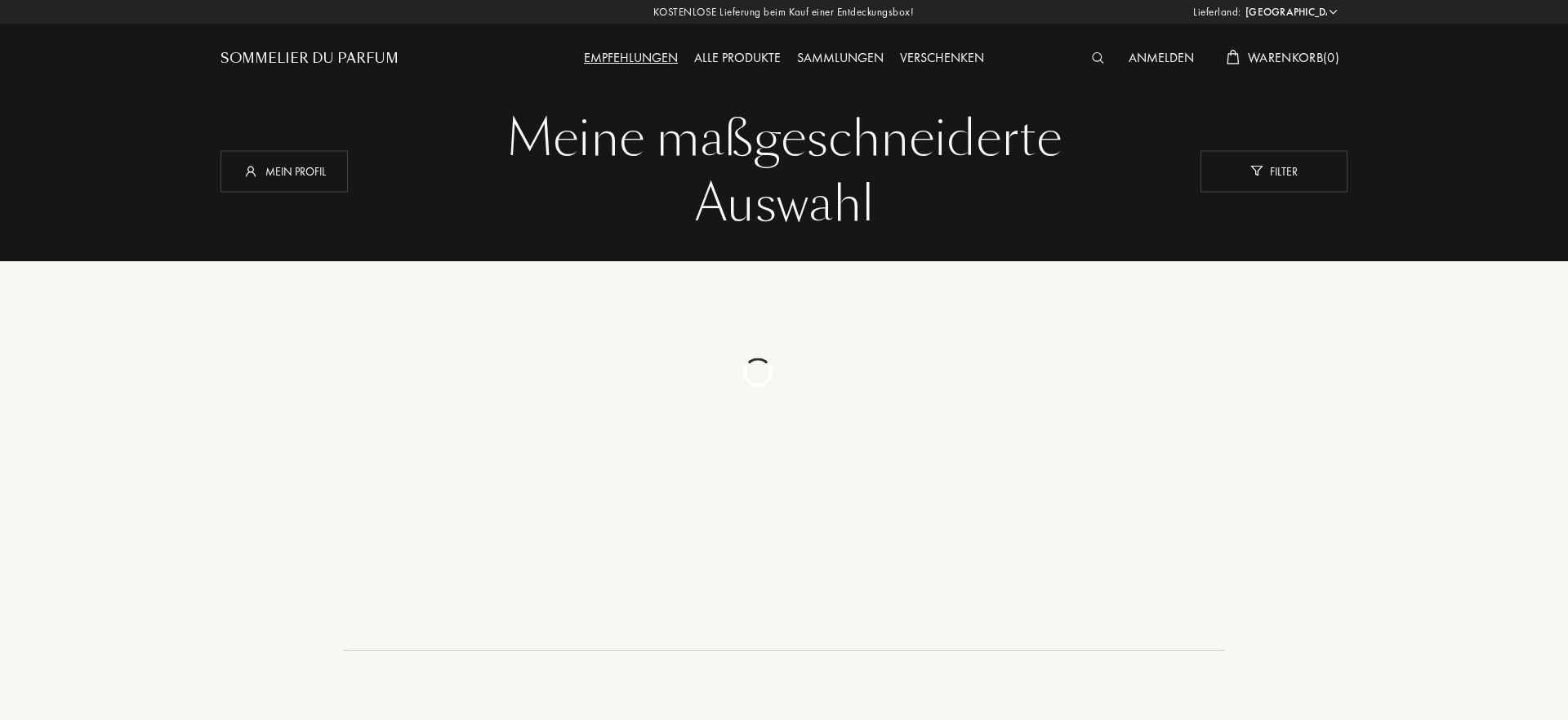
select select "DE"
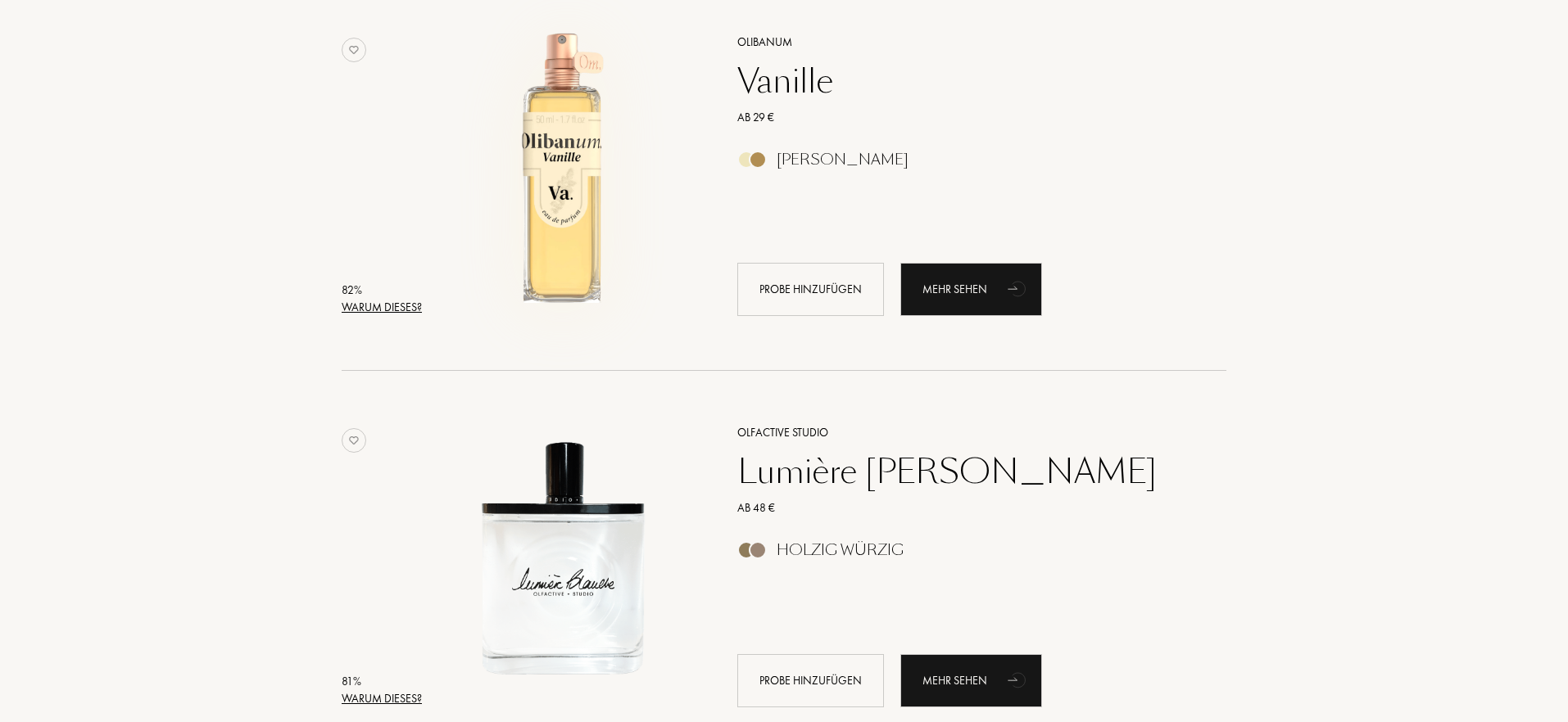
scroll to position [3733, 0]
